Goal: Transaction & Acquisition: Purchase product/service

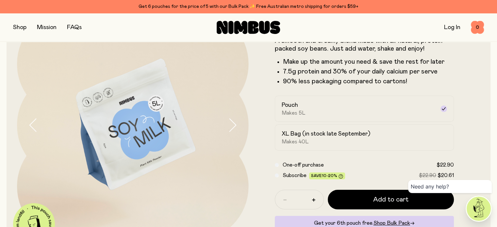
scroll to position [98, 0]
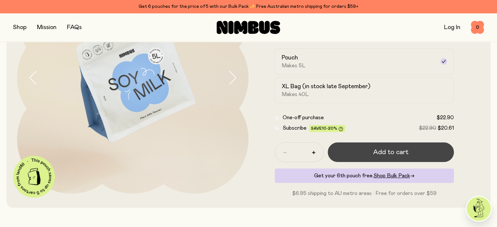
click at [393, 154] on span "Add to cart" at bounding box center [390, 152] width 35 height 9
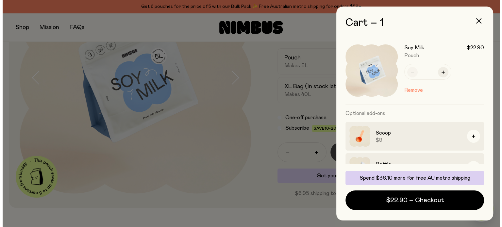
scroll to position [0, 0]
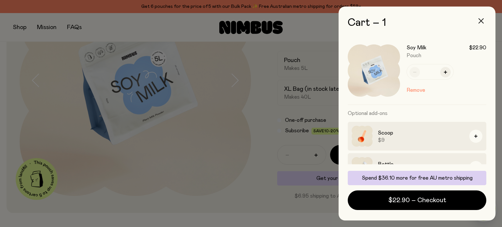
click at [478, 20] on icon "button" at bounding box center [480, 20] width 5 height 5
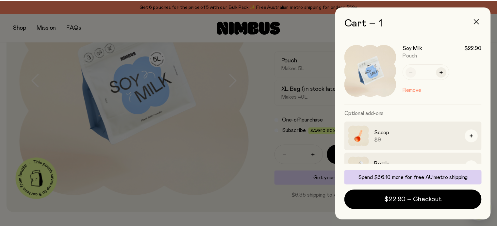
scroll to position [98, 0]
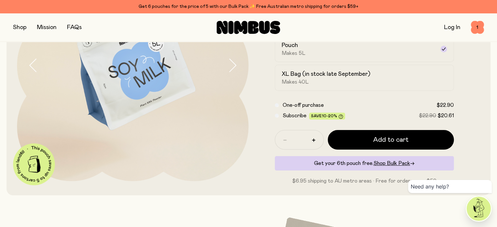
scroll to position [131, 0]
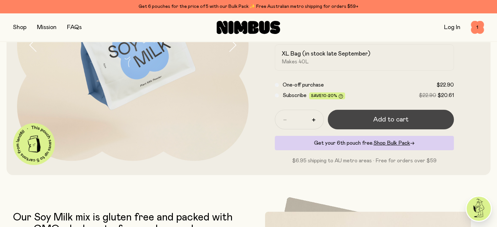
click at [387, 123] on span "Add to cart" at bounding box center [390, 119] width 35 height 9
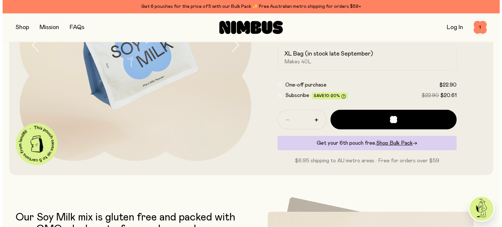
scroll to position [0, 0]
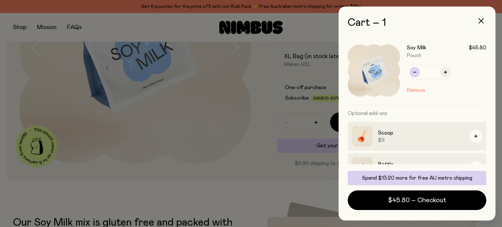
click at [416, 72] on button "button" at bounding box center [414, 72] width 10 height 10
type input "*"
click at [481, 22] on icon "button" at bounding box center [480, 20] width 5 height 5
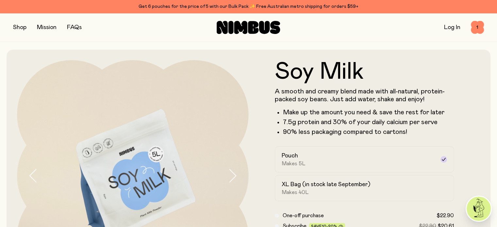
click at [17, 28] on button "button" at bounding box center [19, 27] width 13 height 9
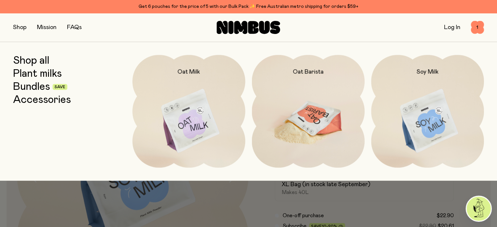
click at [313, 114] on img at bounding box center [308, 121] width 113 height 133
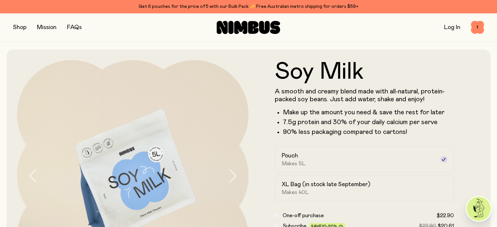
click at [20, 29] on button "button" at bounding box center [19, 27] width 13 height 9
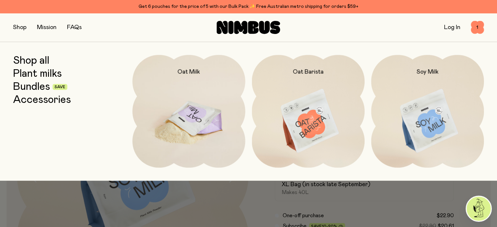
click at [198, 121] on img at bounding box center [188, 121] width 113 height 133
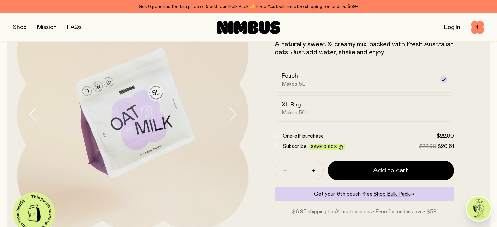
scroll to position [65, 0]
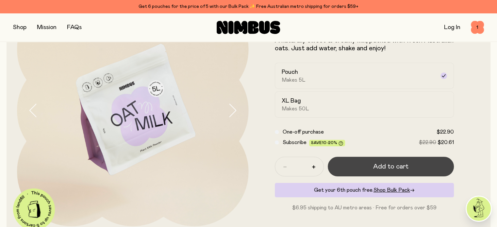
click at [393, 168] on span "Add to cart" at bounding box center [390, 166] width 35 height 9
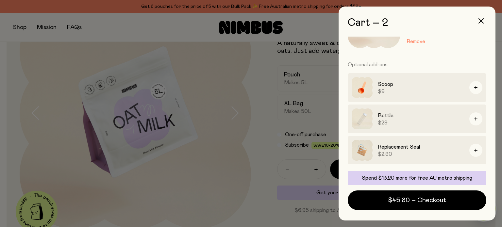
scroll to position [0, 0]
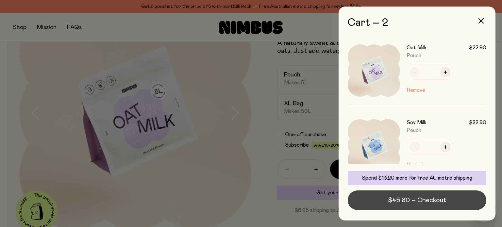
click at [416, 198] on span "$45.80 – Checkout" at bounding box center [417, 200] width 58 height 9
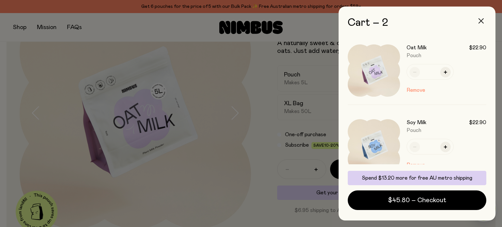
click at [480, 19] on icon "button" at bounding box center [480, 20] width 5 height 5
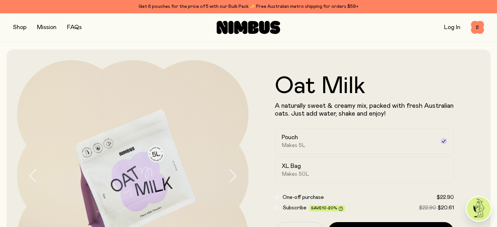
click at [448, 25] on link "Log In" at bounding box center [452, 28] width 16 height 6
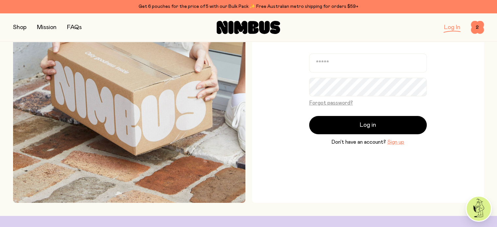
scroll to position [98, 0]
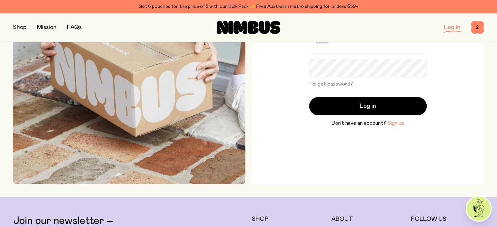
click at [393, 122] on button "Sign up" at bounding box center [395, 123] width 17 height 8
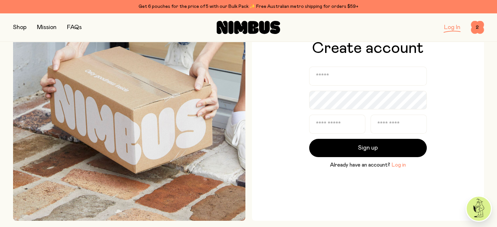
scroll to position [65, 0]
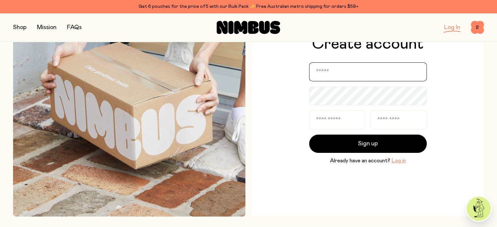
click at [322, 72] on input "email" at bounding box center [368, 71] width 118 height 19
type input "**********"
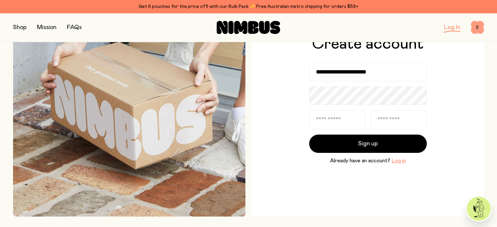
click at [476, 26] on span "2" at bounding box center [477, 27] width 13 height 13
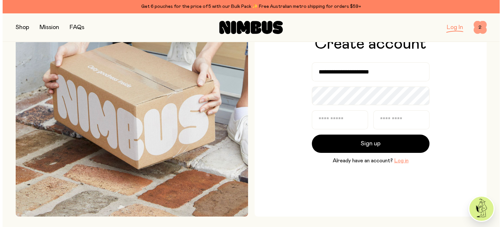
scroll to position [0, 0]
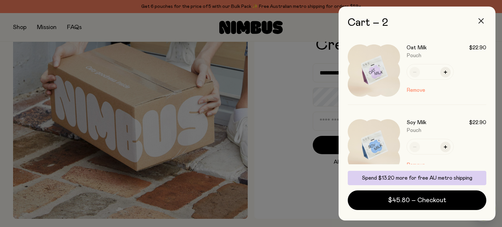
click at [479, 23] on icon "button" at bounding box center [480, 20] width 5 height 5
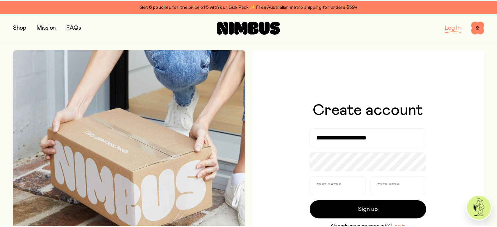
scroll to position [65, 0]
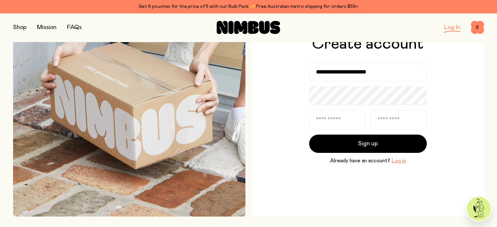
click at [23, 26] on button "button" at bounding box center [19, 27] width 13 height 9
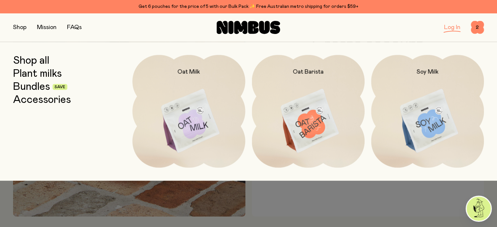
click at [31, 60] on link "Shop all" at bounding box center [31, 61] width 36 height 12
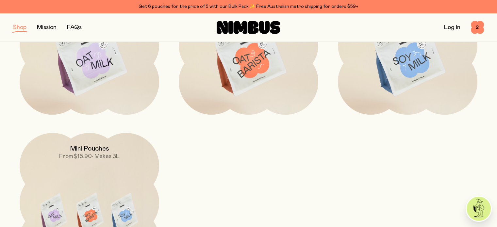
scroll to position [196, 0]
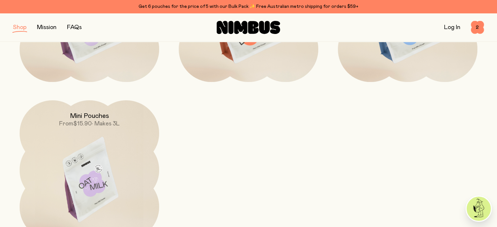
click at [83, 149] on img at bounding box center [90, 182] width 140 height 164
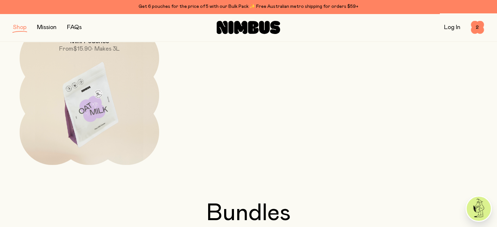
scroll to position [261, 0]
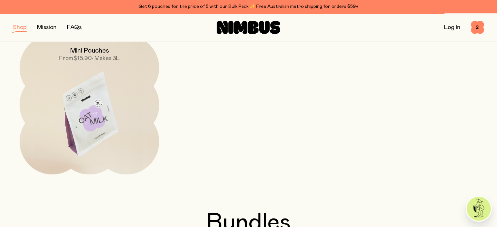
click at [96, 119] on img at bounding box center [90, 117] width 140 height 164
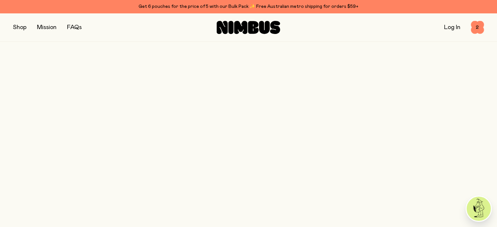
scroll to position [0, 0]
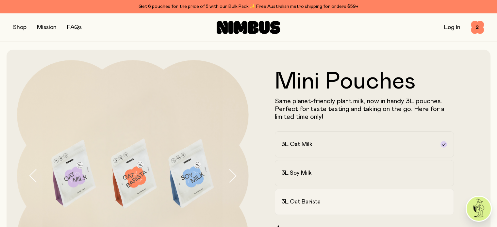
click at [305, 202] on h2 "3L Oat Barista" at bounding box center [301, 202] width 39 height 8
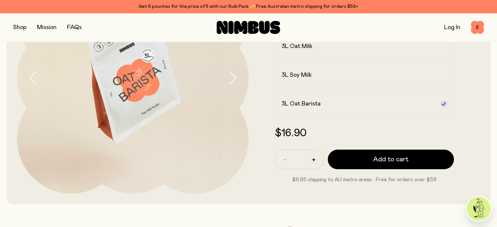
scroll to position [33, 0]
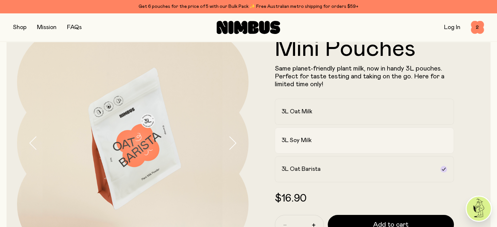
click at [293, 143] on h2 "3L Soy Milk" at bounding box center [297, 141] width 30 height 8
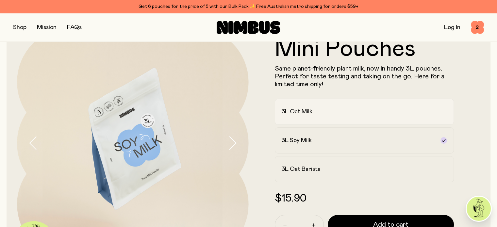
click at [298, 112] on h2 "3L Oat Milk" at bounding box center [297, 112] width 31 height 8
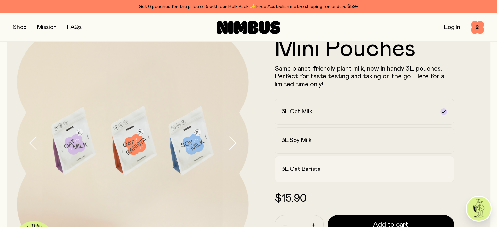
click at [308, 172] on h2 "3L Oat Barista" at bounding box center [301, 169] width 39 height 8
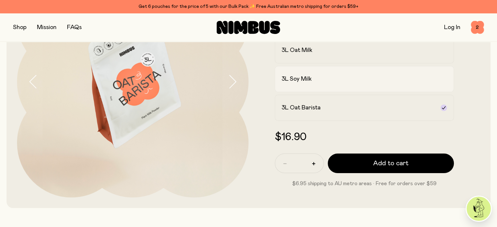
scroll to position [131, 0]
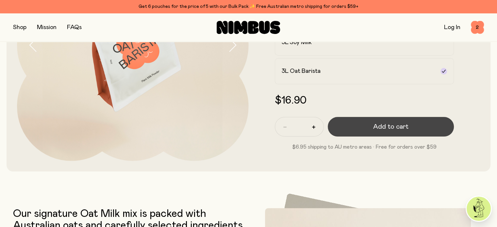
click at [389, 126] on span "Add to cart" at bounding box center [390, 126] width 35 height 9
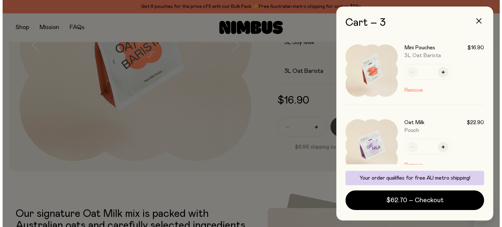
scroll to position [0, 0]
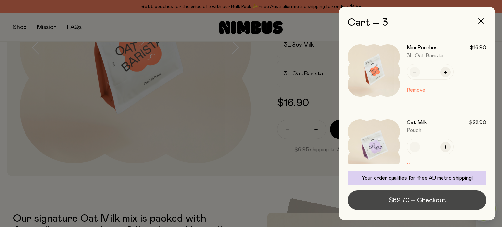
click at [405, 200] on span "$62.70 – Checkout" at bounding box center [417, 200] width 57 height 9
